Goal: Task Accomplishment & Management: Manage account settings

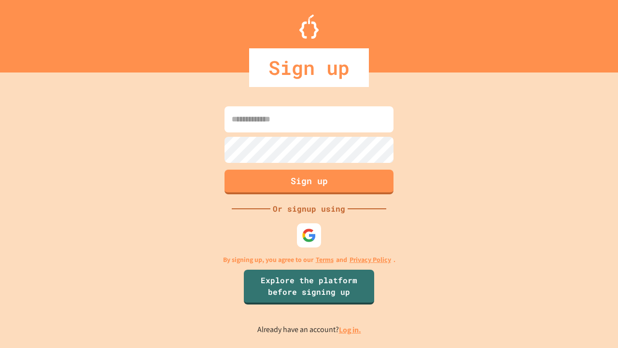
click at [351, 329] on link "Log in." at bounding box center [350, 329] width 22 height 10
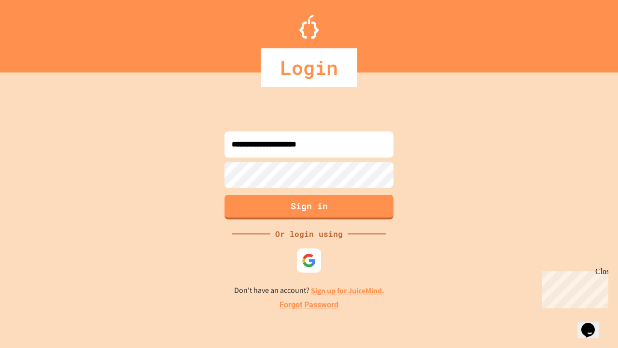
type input "**********"
